Goal: Transaction & Acquisition: Download file/media

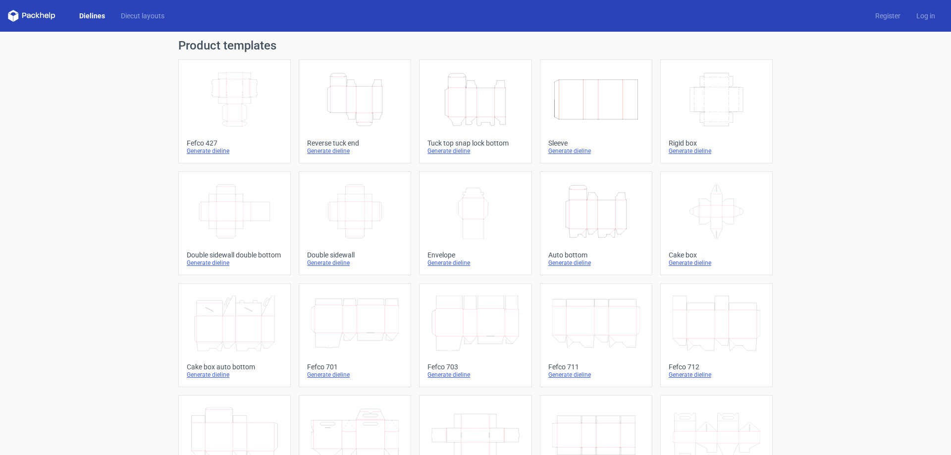
click at [433, 150] on div "Generate dieline" at bounding box center [476, 151] width 96 height 8
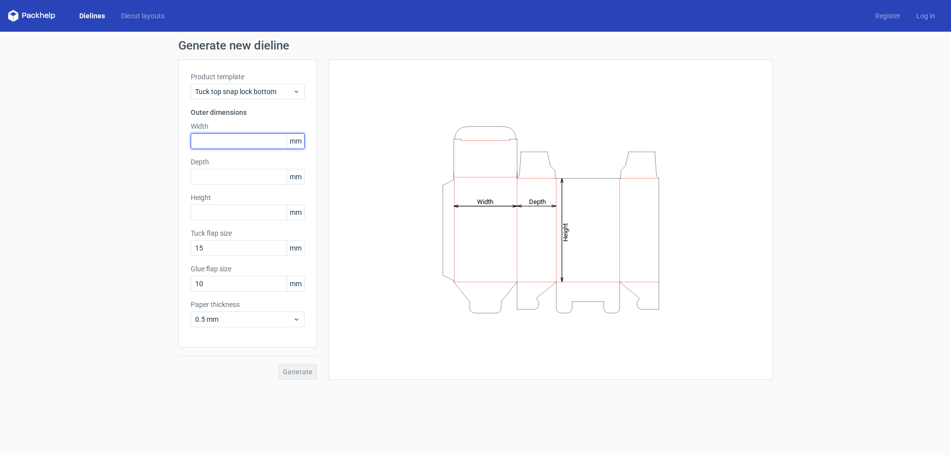
click at [236, 142] on input "text" at bounding box center [248, 141] width 114 height 16
type input "78"
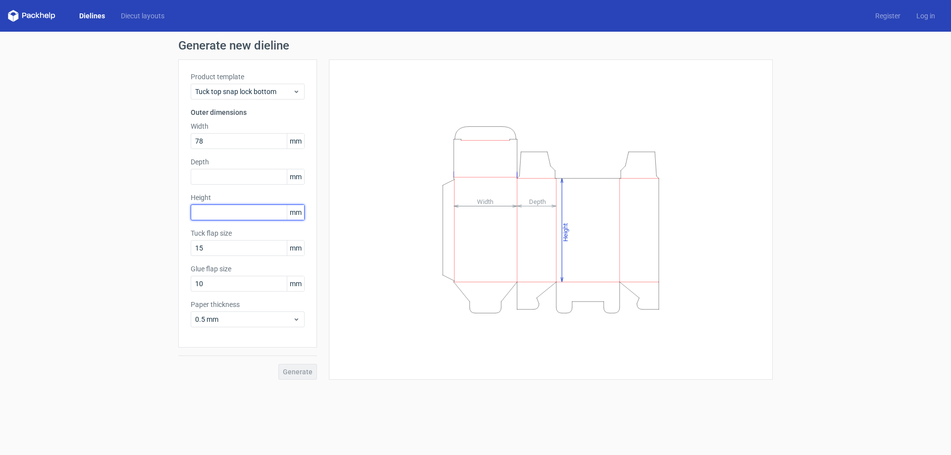
click at [224, 212] on input "text" at bounding box center [248, 213] width 114 height 16
type input "105"
click at [218, 171] on input "text" at bounding box center [248, 177] width 114 height 16
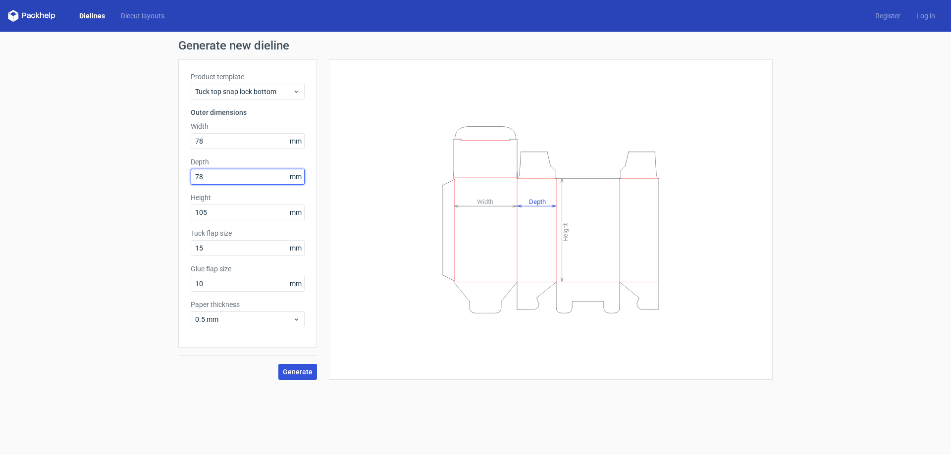
type input "78"
click at [303, 374] on span "Generate" at bounding box center [298, 372] width 30 height 7
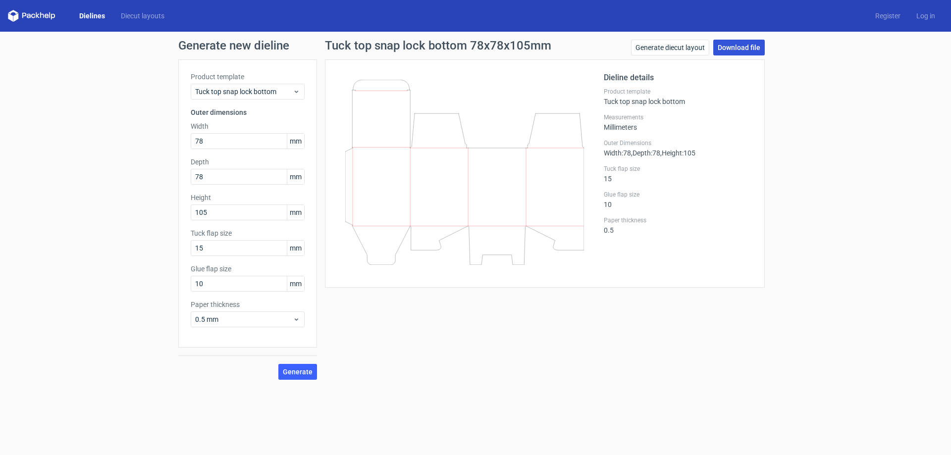
click at [734, 47] on link "Download file" at bounding box center [740, 48] width 52 height 16
